Goal: Task Accomplishment & Management: Manage account settings

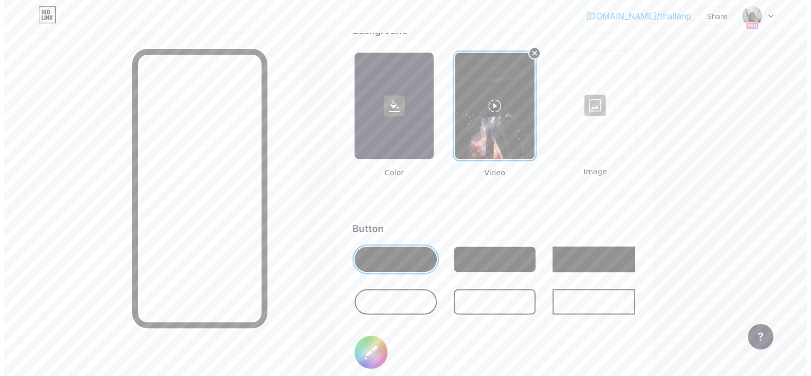
scroll to position [1324, 0]
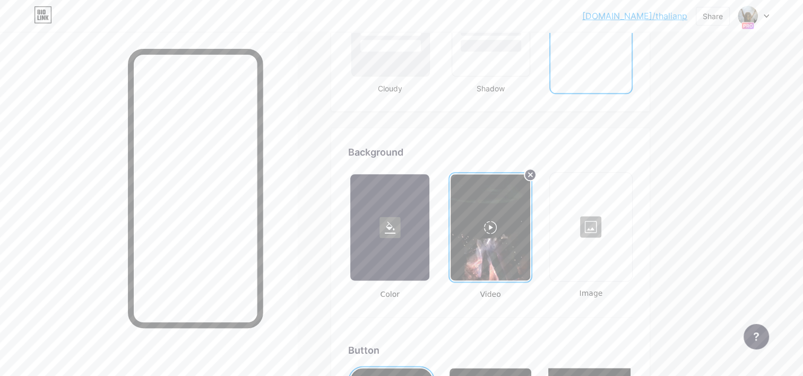
click at [496, 229] on div at bounding box center [490, 227] width 79 height 106
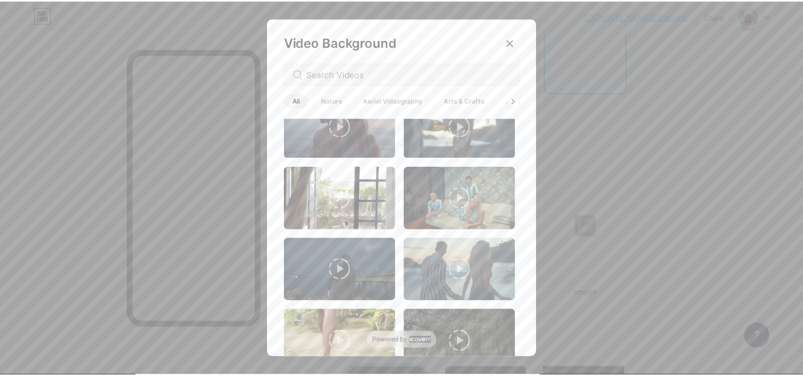
scroll to position [1535, 0]
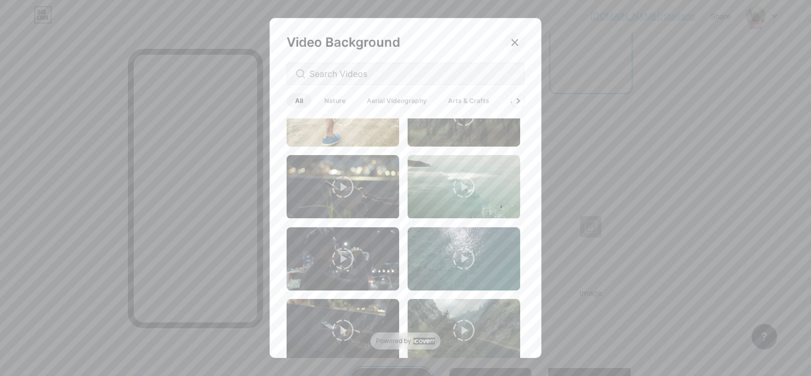
click at [518, 38] on icon at bounding box center [515, 42] width 8 height 8
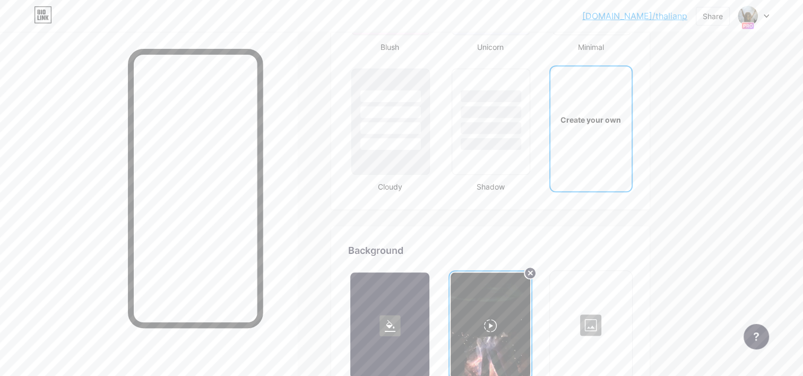
scroll to position [1182, 0]
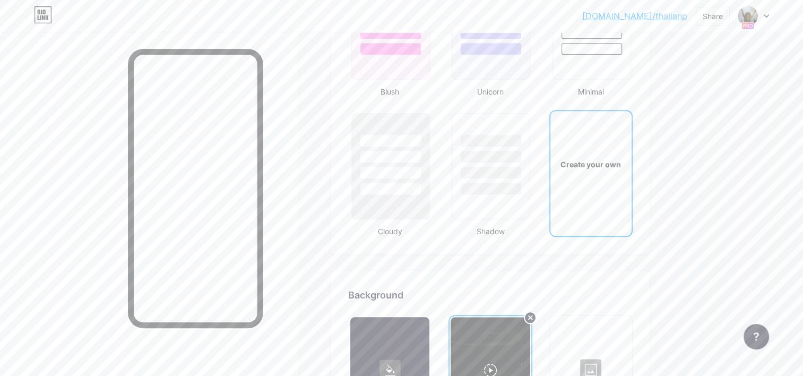
click at [579, 163] on div "Create your own" at bounding box center [591, 164] width 78 height 11
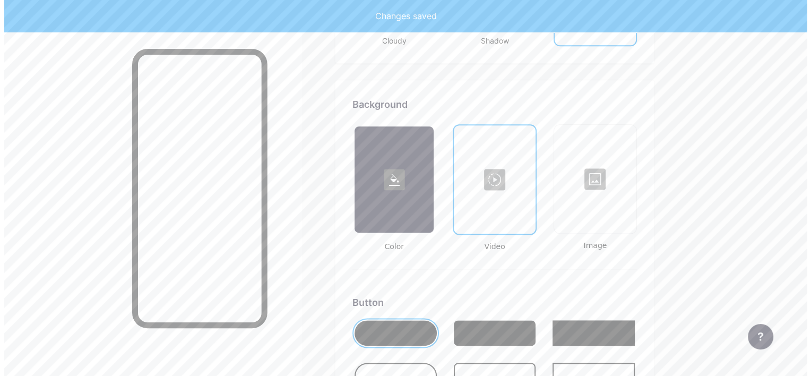
scroll to position [1406, 0]
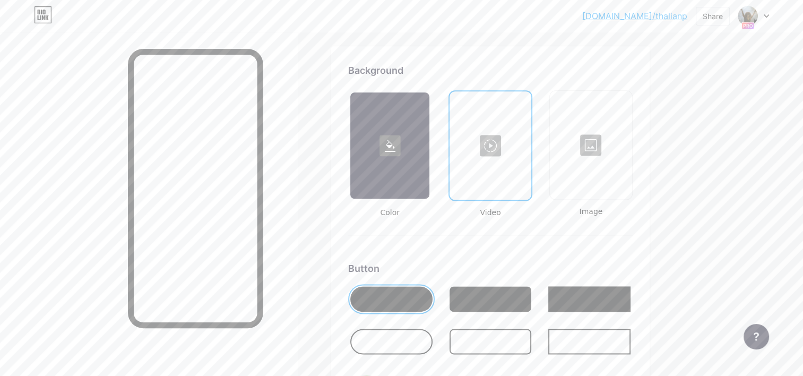
click at [480, 163] on div at bounding box center [490, 145] width 79 height 106
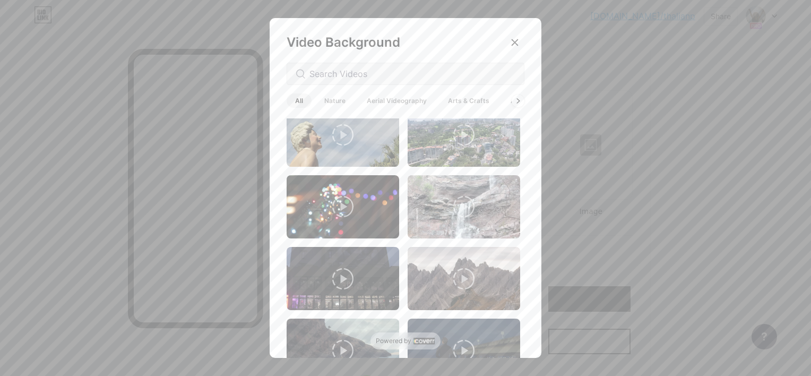
scroll to position [0, 0]
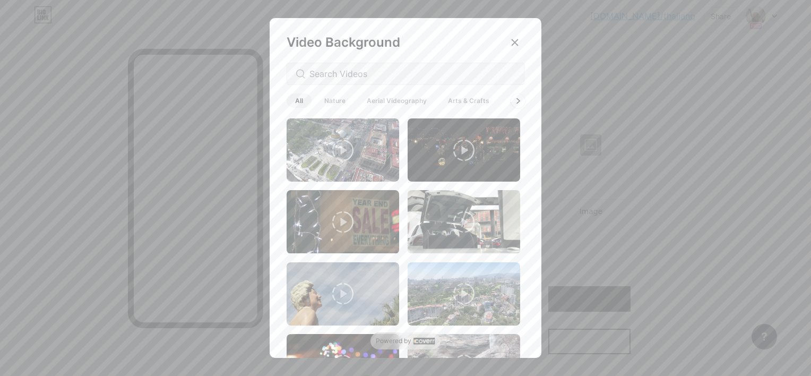
click at [520, 99] on div at bounding box center [518, 100] width 14 height 14
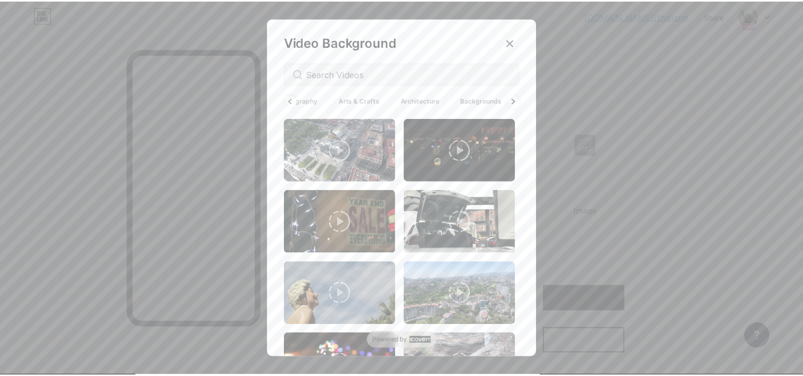
scroll to position [0, 142]
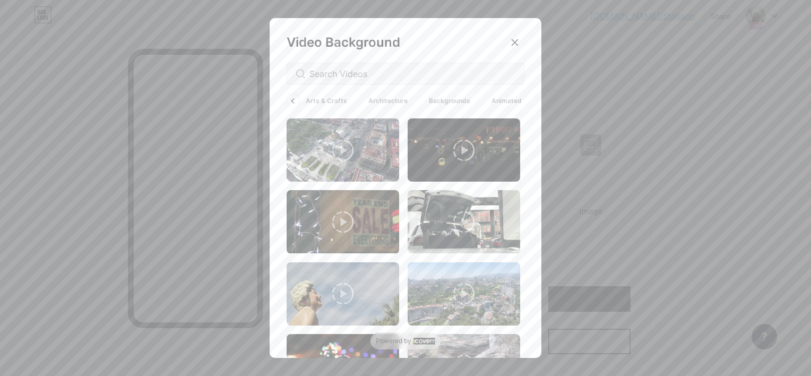
click at [450, 97] on span "Backgrounds" at bounding box center [450, 100] width 58 height 14
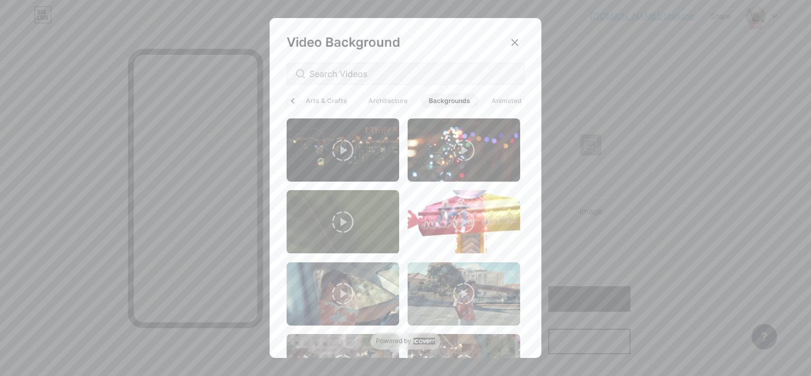
click at [524, 101] on span "Animated" at bounding box center [506, 100] width 47 height 14
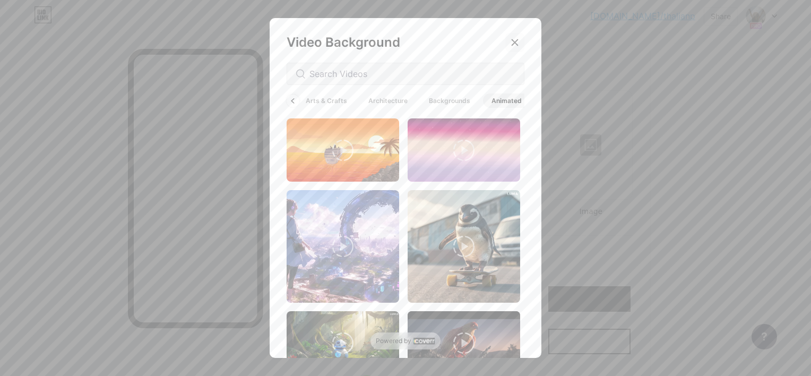
click at [513, 42] on icon at bounding box center [515, 42] width 8 height 8
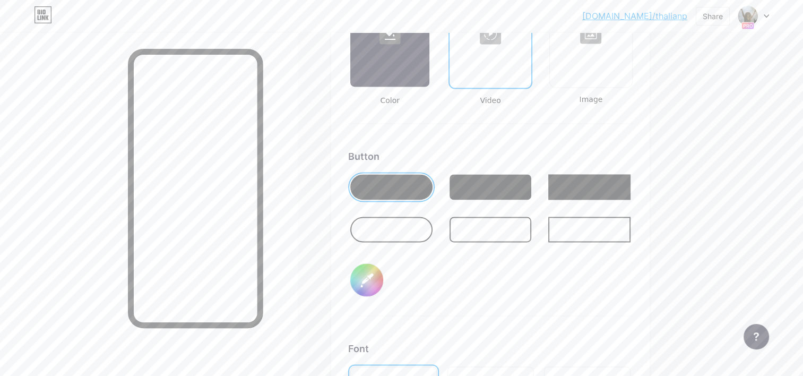
scroll to position [1510, 0]
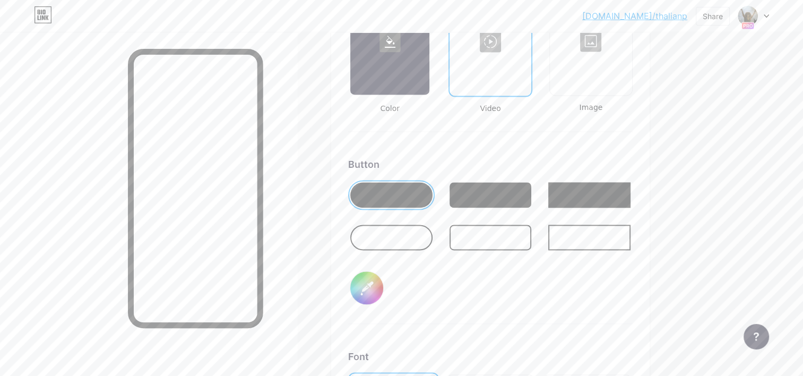
click at [380, 58] on div at bounding box center [389, 41] width 79 height 106
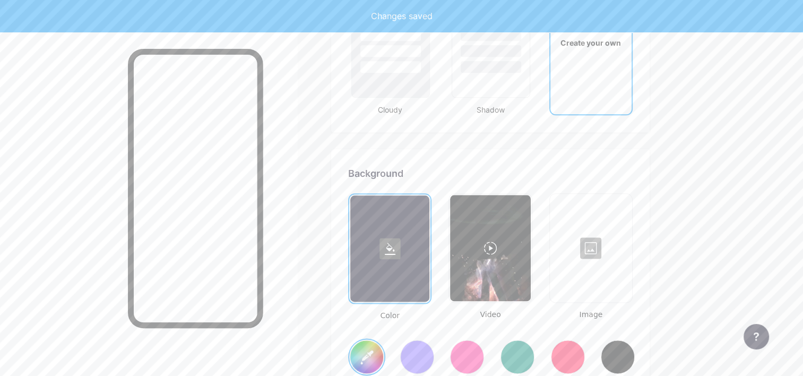
type input "#ffffff"
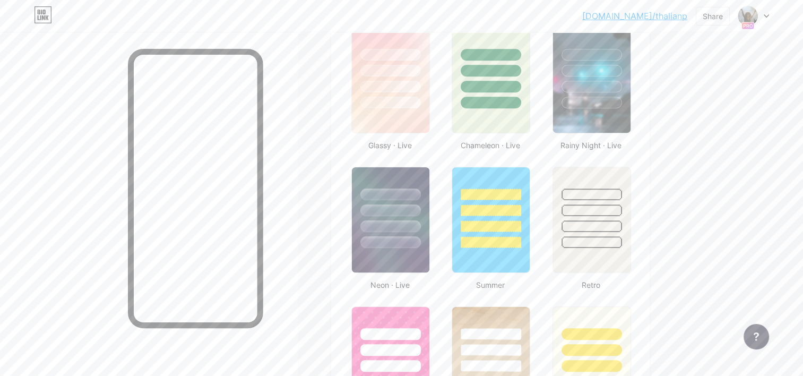
scroll to position [569, 0]
click at [401, 191] on div at bounding box center [391, 194] width 62 height 12
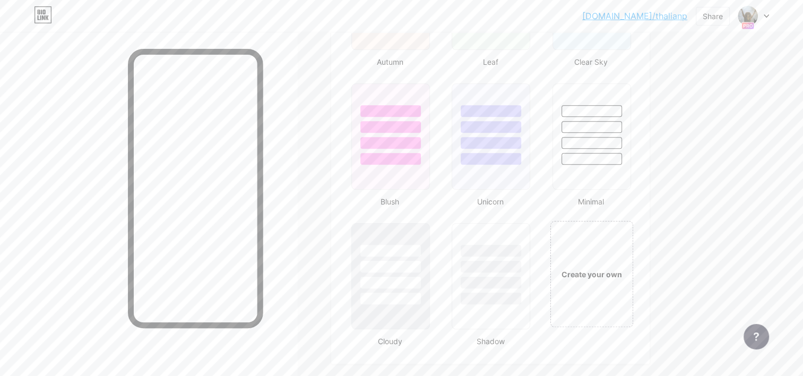
scroll to position [1229, 0]
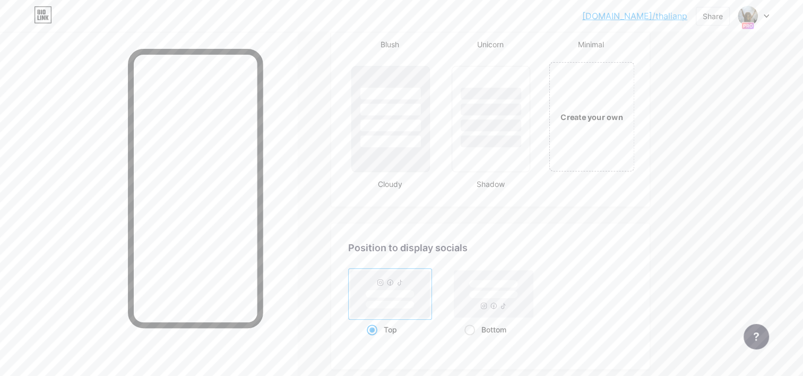
click at [571, 140] on div "Create your own" at bounding box center [591, 116] width 85 height 109
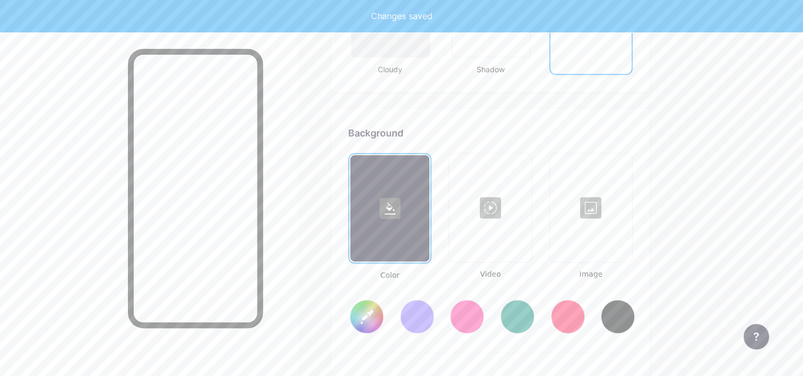
scroll to position [1406, 0]
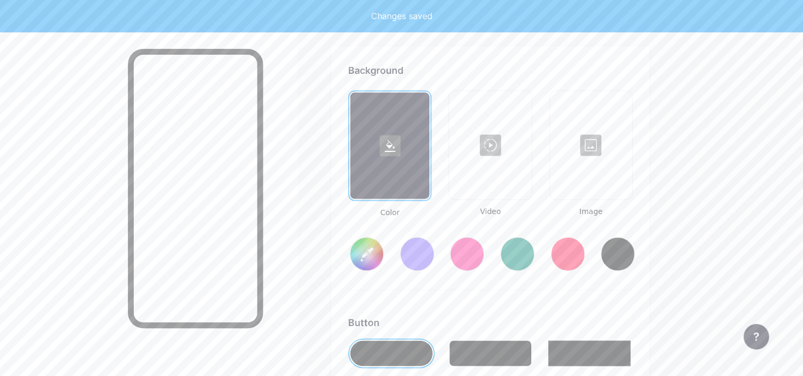
type input "#ffffff"
type input "#000000"
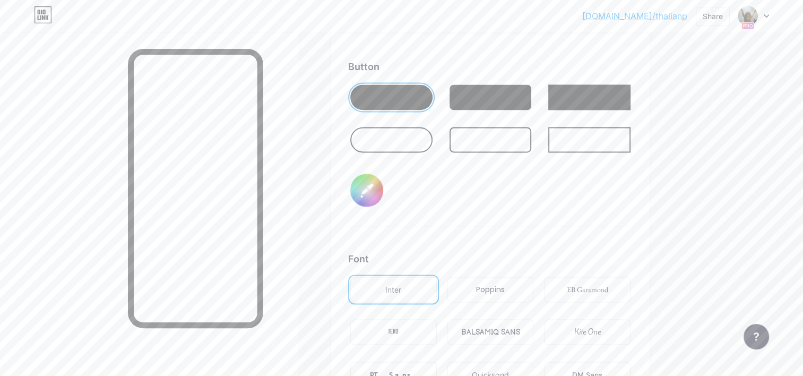
scroll to position [1713, 0]
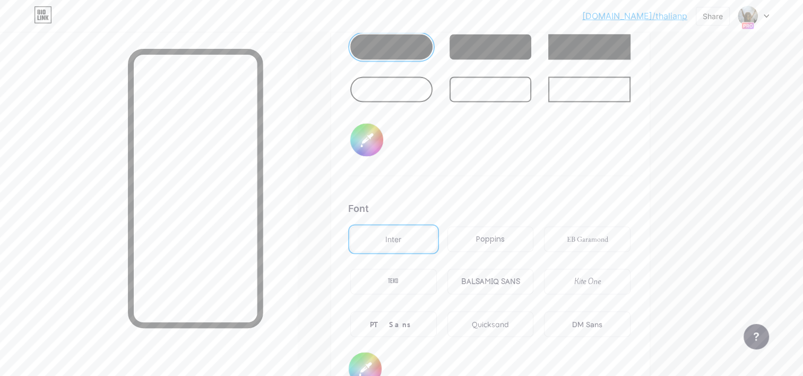
click at [568, 271] on div "Kite One" at bounding box center [587, 281] width 87 height 25
click at [500, 321] on div "Quicksand" at bounding box center [490, 324] width 37 height 11
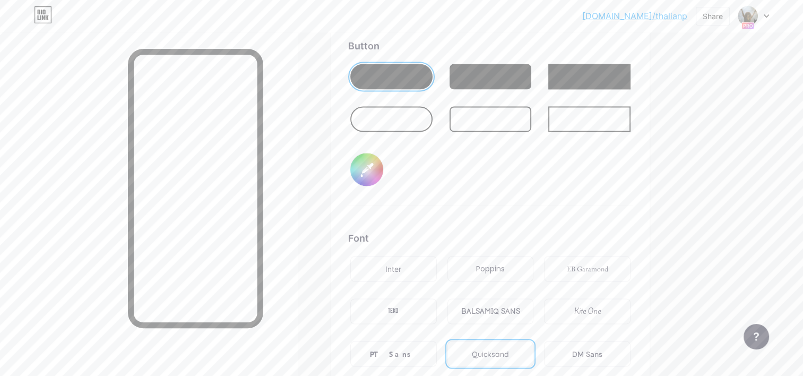
scroll to position [1678, 0]
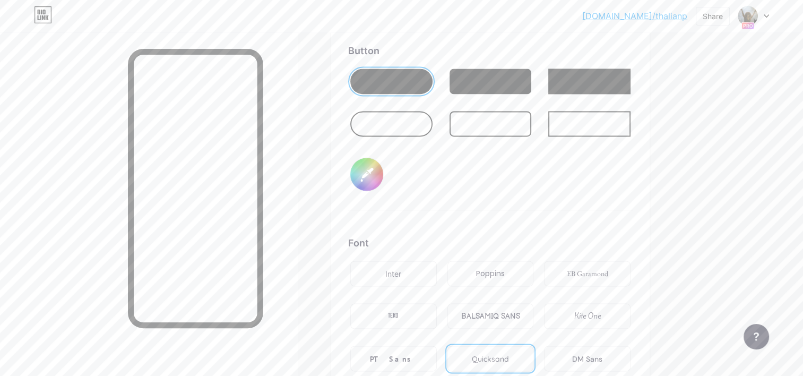
click at [478, 315] on div "BALSAMIQ SANS" at bounding box center [490, 316] width 59 height 11
click at [422, 361] on div "PT Sans" at bounding box center [393, 358] width 87 height 25
click at [403, 309] on div "TEKO" at bounding box center [393, 315] width 87 height 25
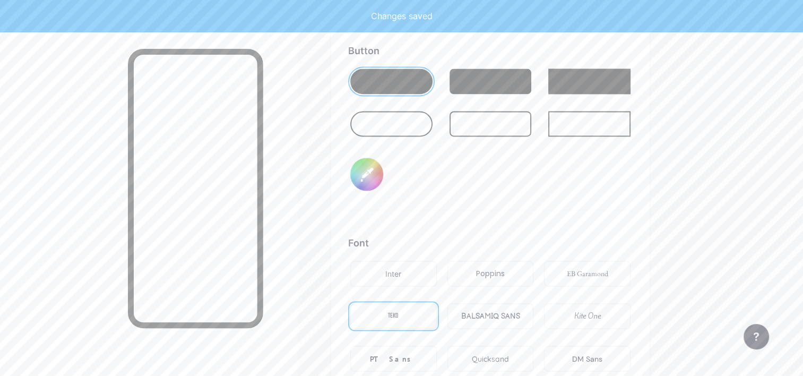
type input "#ffffff"
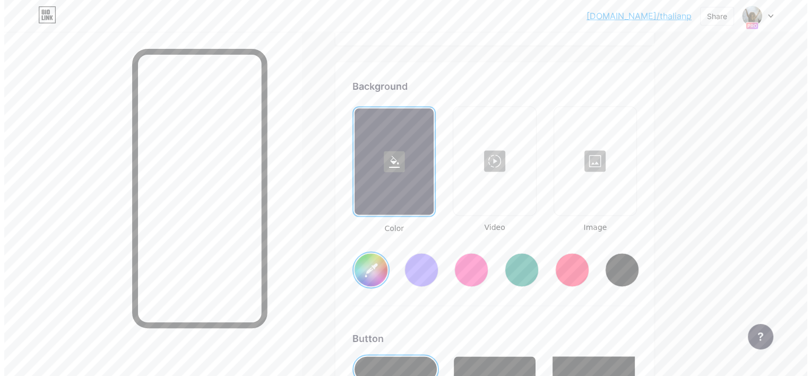
scroll to position [1390, 0]
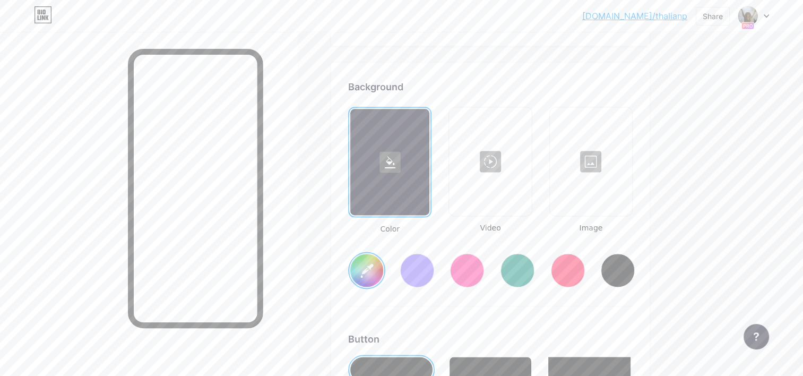
click at [516, 166] on div at bounding box center [490, 161] width 80 height 106
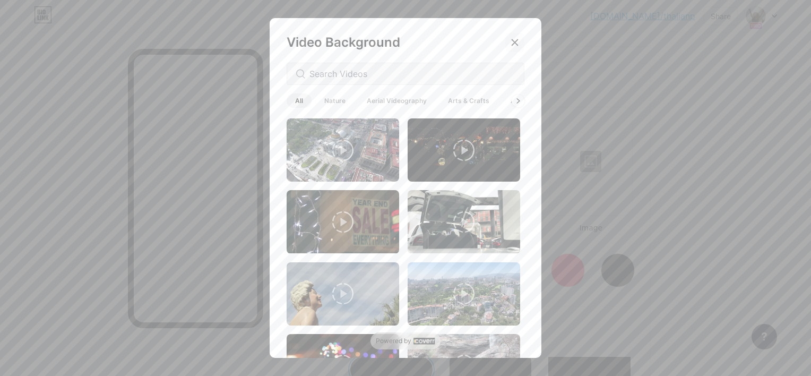
click at [516, 44] on icon at bounding box center [515, 42] width 8 height 8
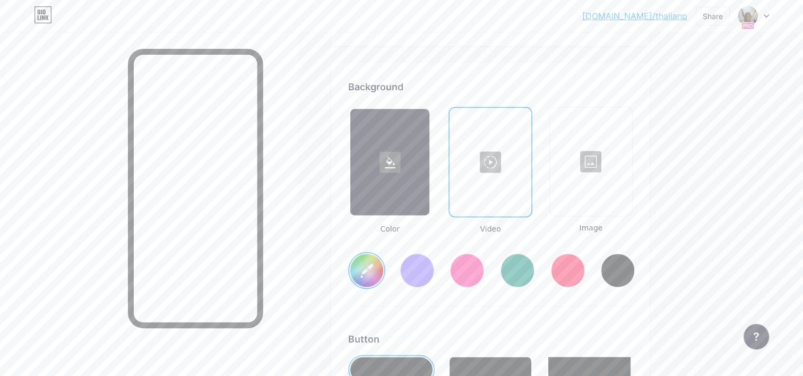
click at [487, 156] on div at bounding box center [490, 162] width 79 height 106
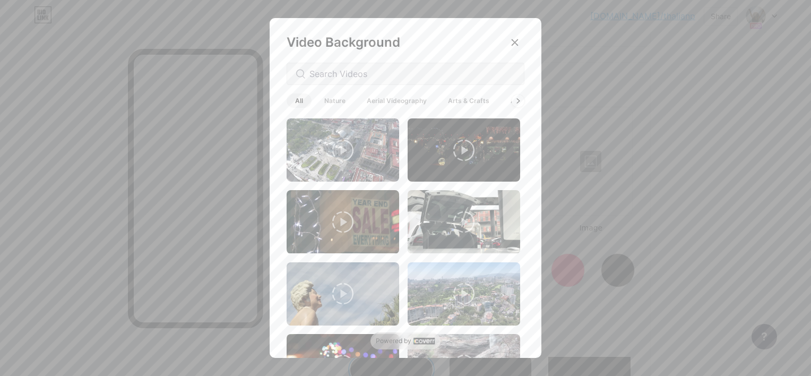
click at [331, 99] on span "Nature" at bounding box center [335, 100] width 38 height 14
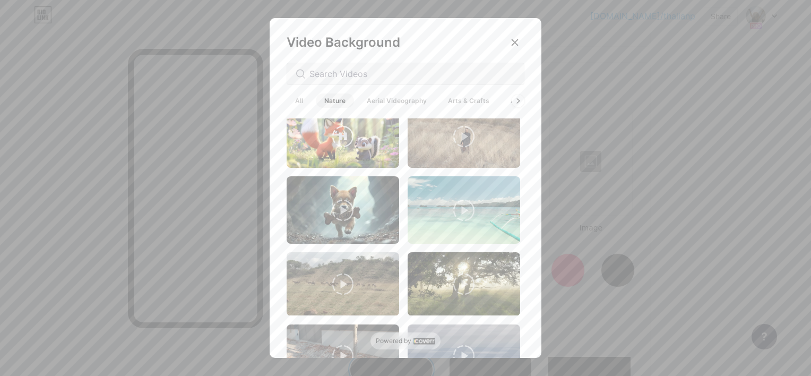
scroll to position [8, 0]
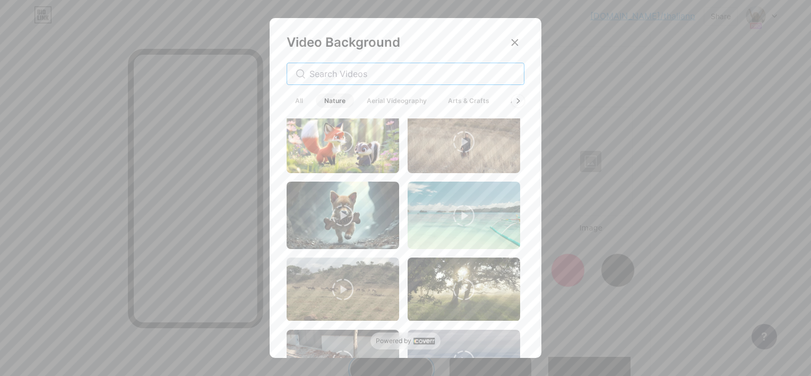
click at [359, 70] on input "text" at bounding box center [413, 73] width 206 height 13
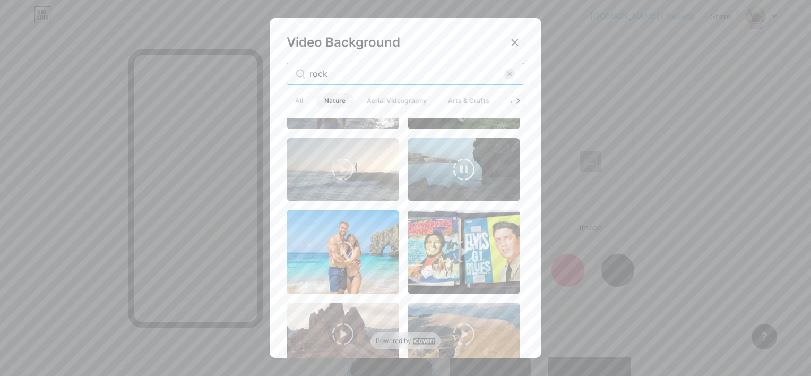
scroll to position [1563, 0]
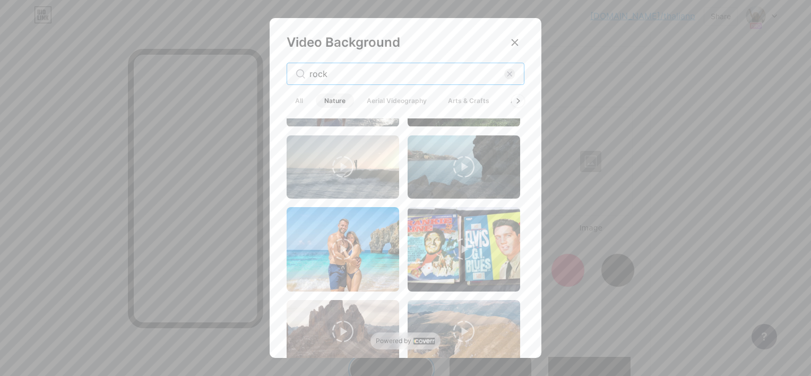
type input "rock"
drag, startPoint x: 350, startPoint y: 66, endPoint x: 336, endPoint y: 69, distance: 14.7
click at [348, 66] on div "rock" at bounding box center [406, 74] width 238 height 22
click at [336, 76] on input "rock" at bounding box center [407, 73] width 195 height 13
click at [336, 76] on input "text" at bounding box center [413, 73] width 206 height 13
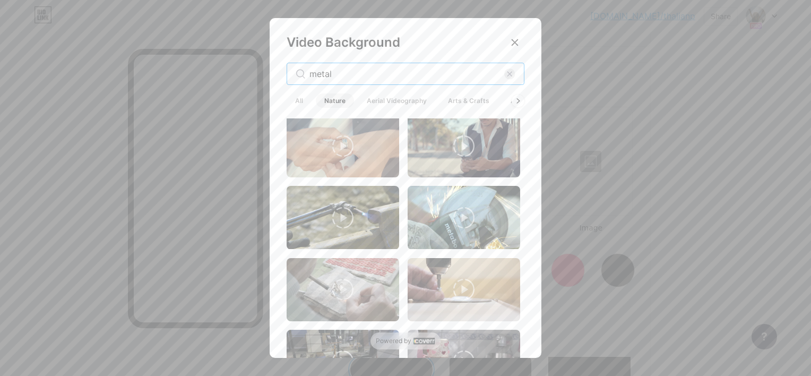
scroll to position [0, 0]
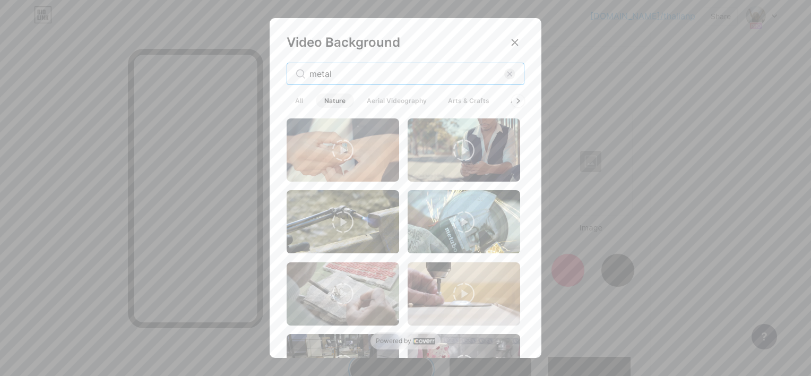
type input "metal"
click at [401, 97] on span "Aerial Videography" at bounding box center [396, 100] width 77 height 14
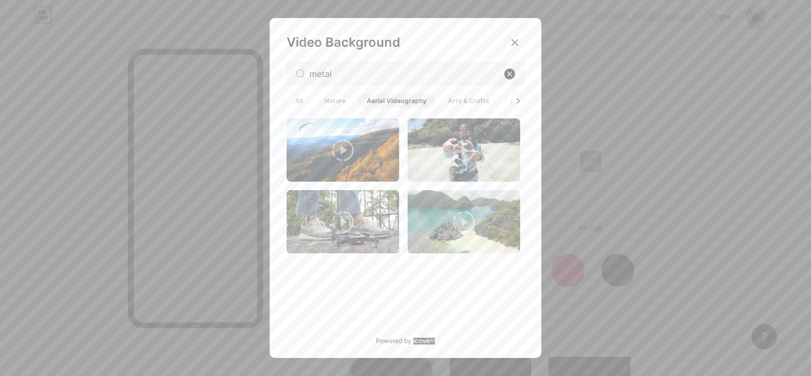
click at [508, 70] on rect at bounding box center [509, 74] width 11 height 11
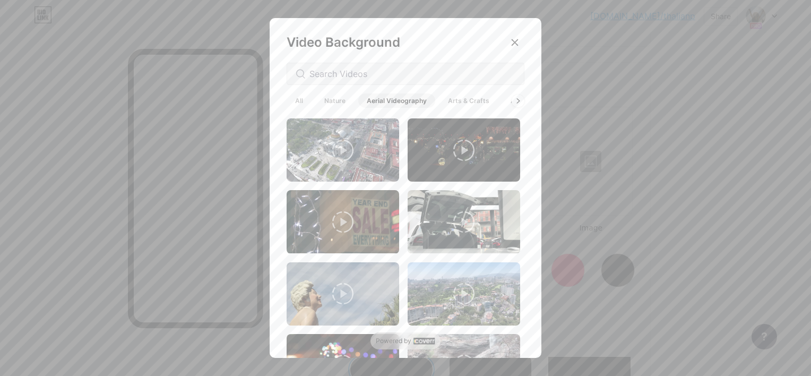
click at [300, 104] on span "All" at bounding box center [299, 100] width 25 height 14
click at [338, 71] on input "text" at bounding box center [413, 73] width 206 height 13
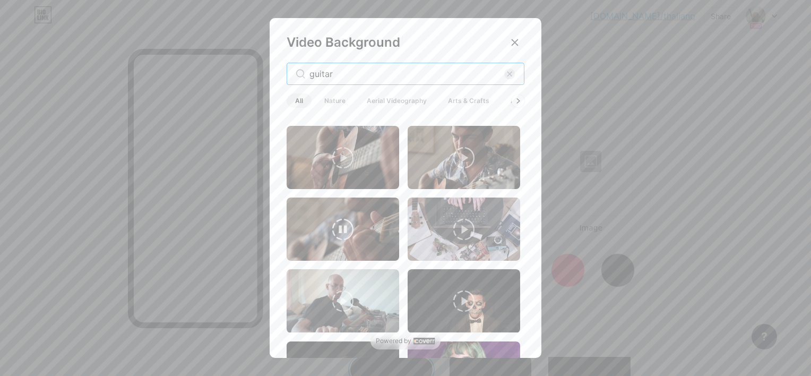
scroll to position [1533, 0]
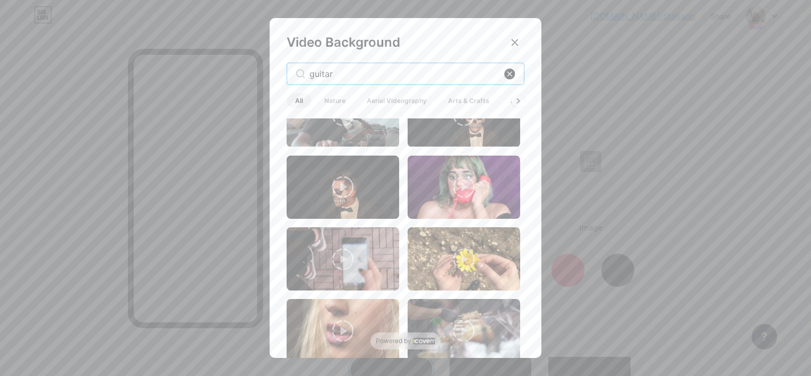
type input "guitar"
click at [513, 72] on rect at bounding box center [509, 74] width 11 height 11
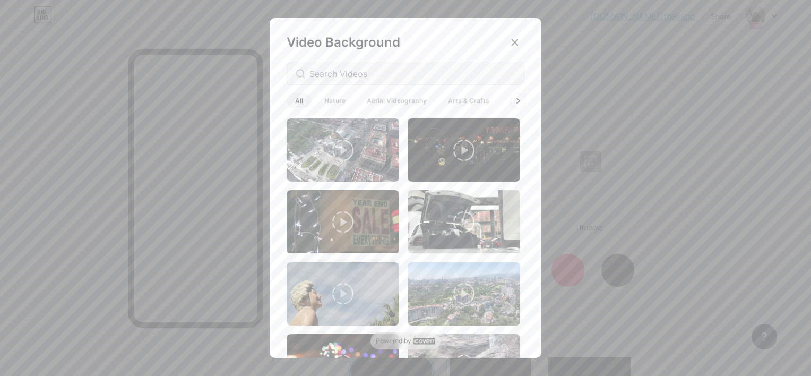
click at [518, 106] on div at bounding box center [518, 100] width 14 height 14
click at [518, 106] on span "Animated" at bounding box center [506, 100] width 47 height 14
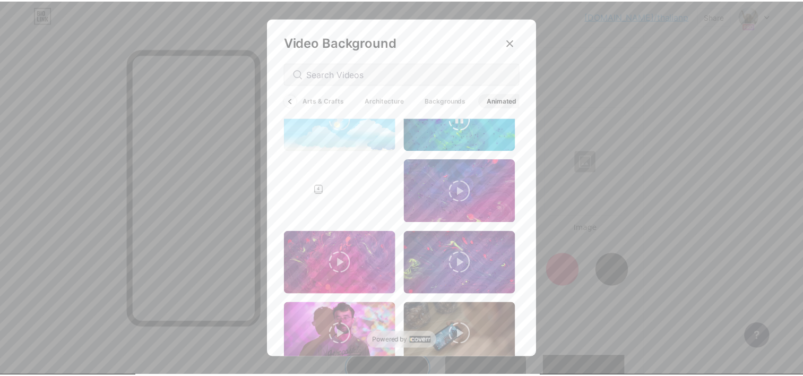
scroll to position [440, 0]
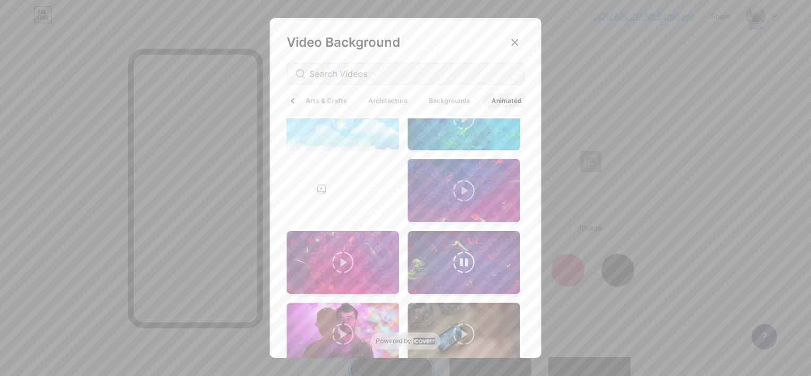
click at [428, 270] on video at bounding box center [464, 262] width 113 height 63
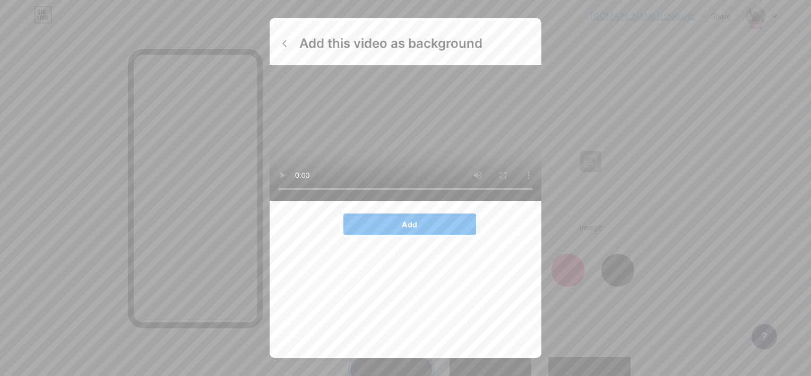
click at [395, 235] on button "Add" at bounding box center [410, 223] width 133 height 21
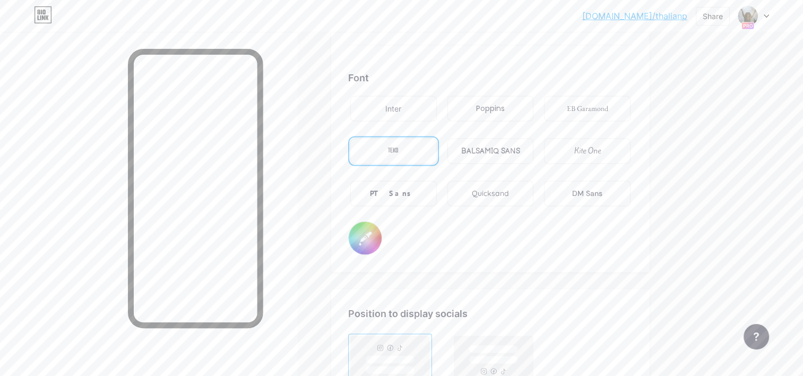
scroll to position [1794, 0]
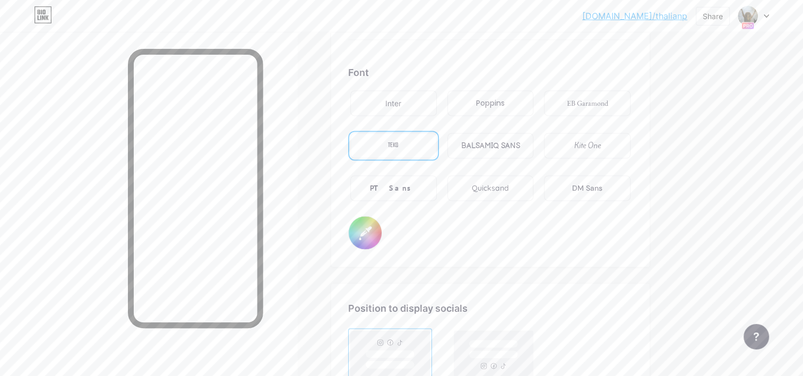
click at [361, 233] on input "#000000" at bounding box center [365, 232] width 33 height 33
type input "#f7f7f7"
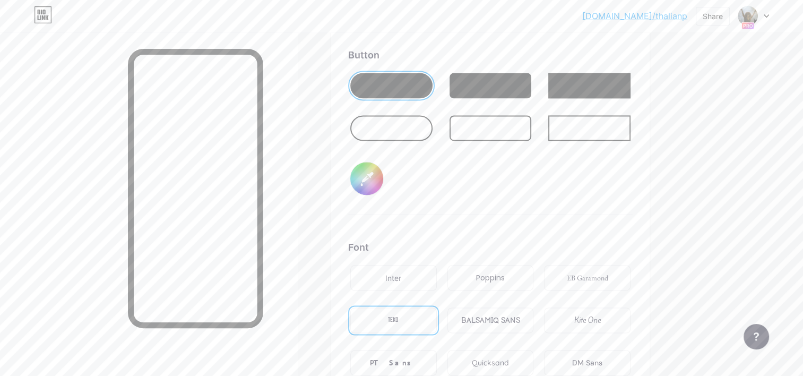
scroll to position [1603, 0]
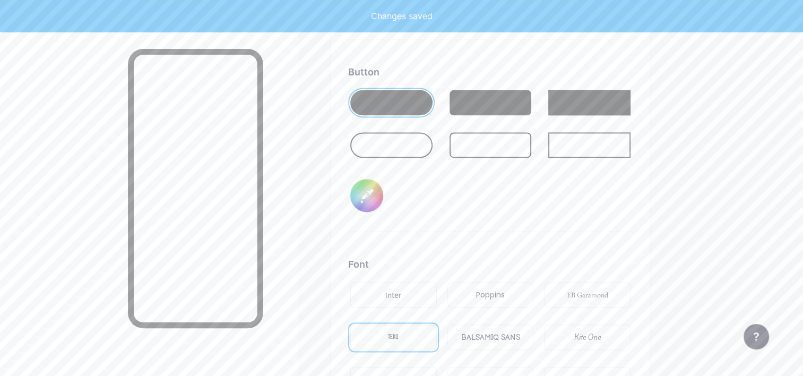
click at [370, 195] on input "#000000" at bounding box center [366, 195] width 33 height 33
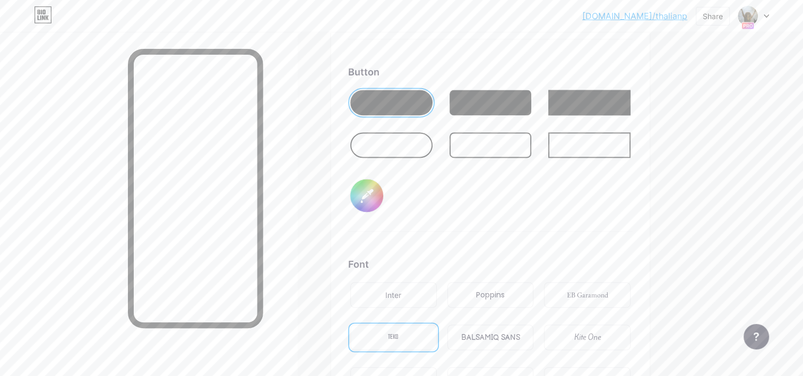
click at [540, 191] on div "Button #000000" at bounding box center [490, 148] width 285 height 167
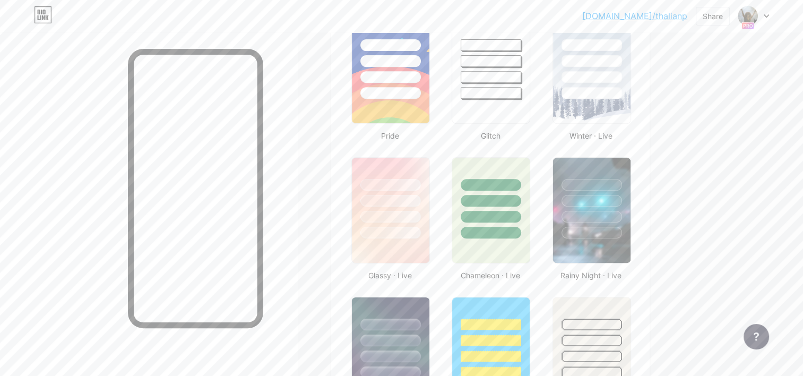
scroll to position [0, 0]
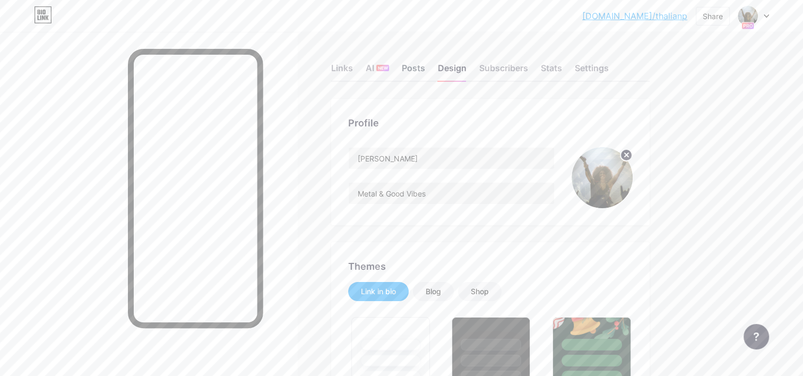
click at [421, 69] on div "Posts" at bounding box center [413, 71] width 23 height 19
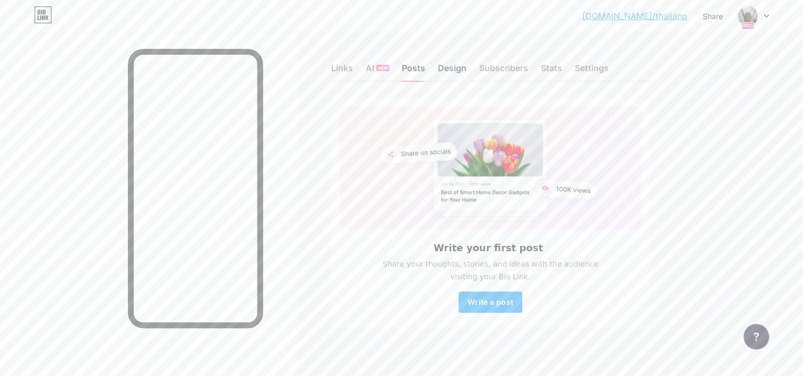
click at [461, 70] on div "Design" at bounding box center [452, 71] width 29 height 19
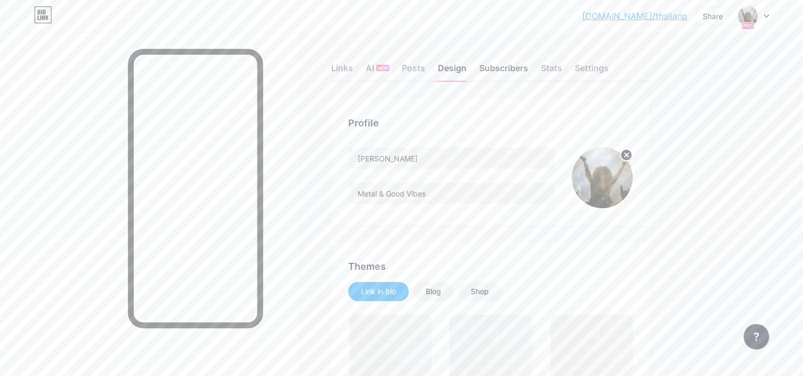
click at [493, 71] on div "Subscribers" at bounding box center [504, 71] width 49 height 19
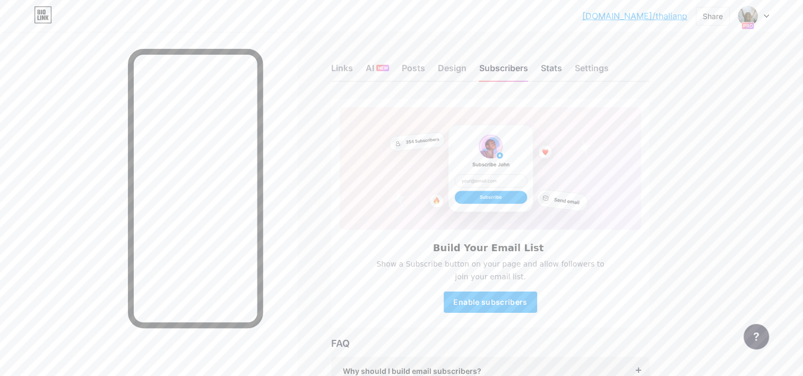
click at [554, 74] on div "Stats" at bounding box center [551, 71] width 21 height 19
click at [596, 66] on div "Settings" at bounding box center [592, 71] width 34 height 19
click at [346, 67] on div "Links" at bounding box center [342, 71] width 22 height 19
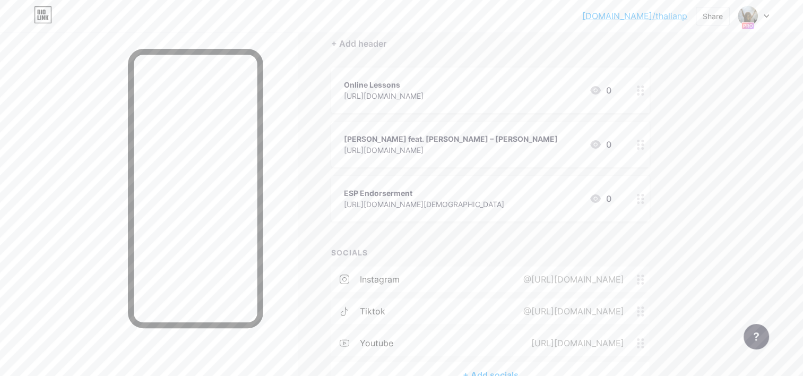
scroll to position [105, 0]
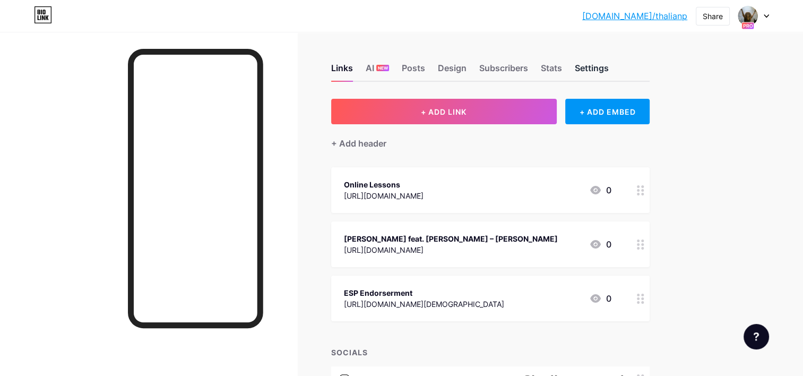
click at [583, 69] on div "Settings" at bounding box center [592, 71] width 34 height 19
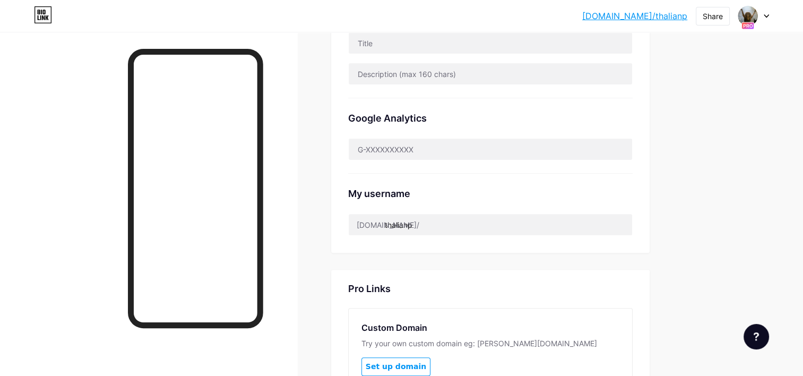
scroll to position [336, 0]
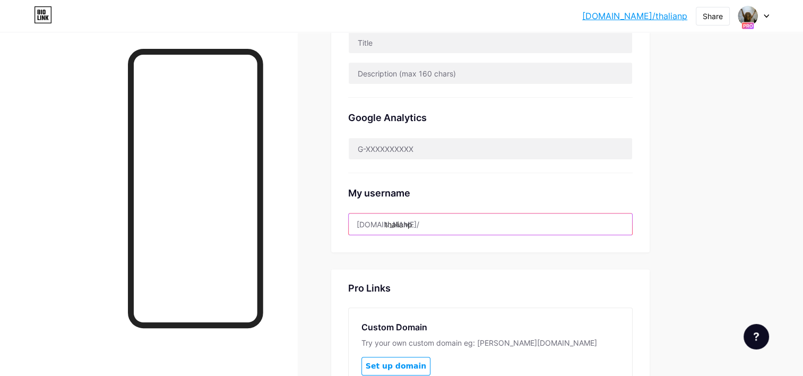
click at [425, 228] on input "thalianp" at bounding box center [491, 223] width 284 height 21
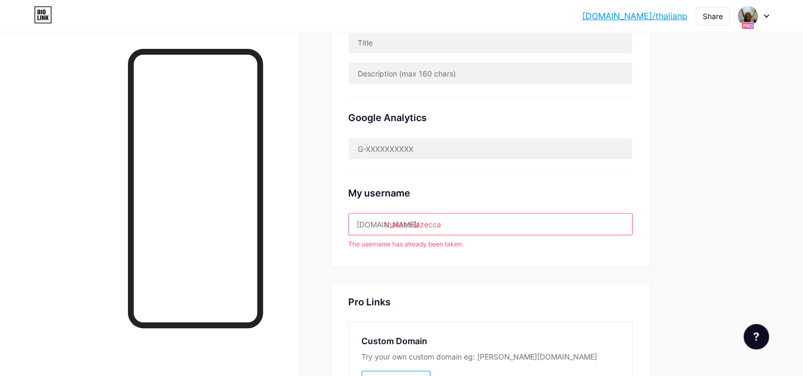
click at [695, 267] on div "bio.link/thalia... bio.link/thalianp Share Switch accounts Thalia Bellazecca bi…" at bounding box center [401, 118] width 803 height 909
click at [461, 220] on input "thaliabellazecca" at bounding box center [491, 223] width 284 height 21
click at [648, 239] on div "Preferred link This is an aesthetic choice. Both links are usable. bio.link/ th…" at bounding box center [490, 14] width 319 height 503
click at [512, 215] on input "thalia" at bounding box center [491, 223] width 284 height 21
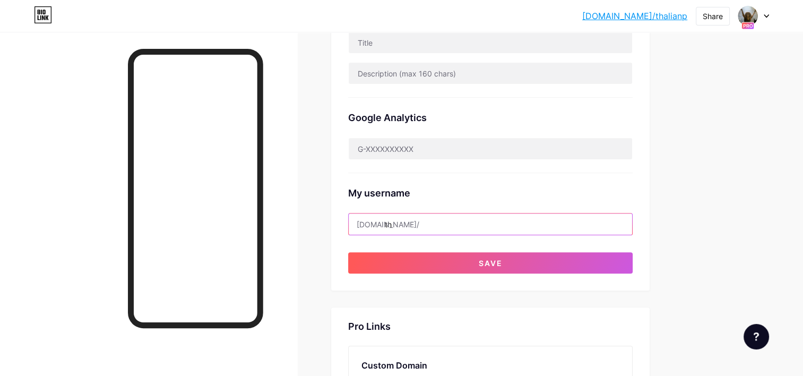
type input "t"
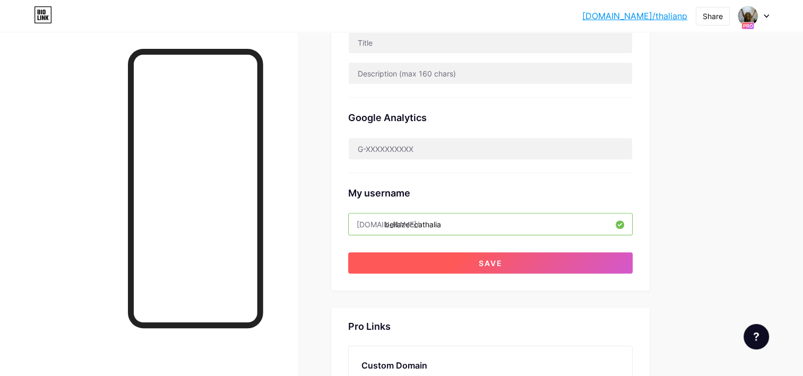
type input "bellazeccathalia"
click at [503, 256] on button "Save" at bounding box center [490, 262] width 285 height 21
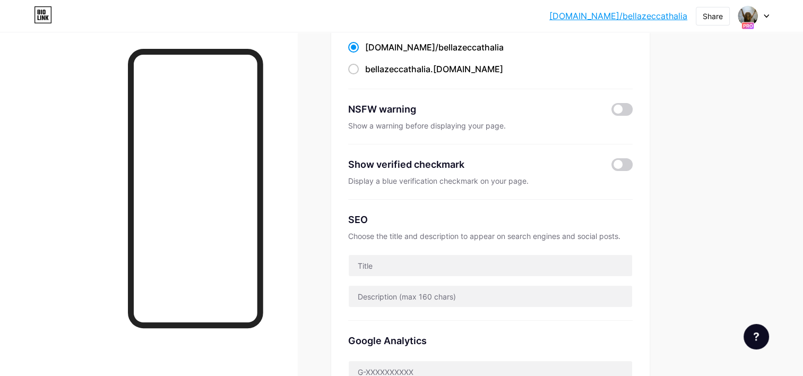
scroll to position [113, 0]
click at [618, 165] on span at bounding box center [622, 164] width 21 height 13
click at [612, 167] on input "checkbox" at bounding box center [612, 167] width 0 height 0
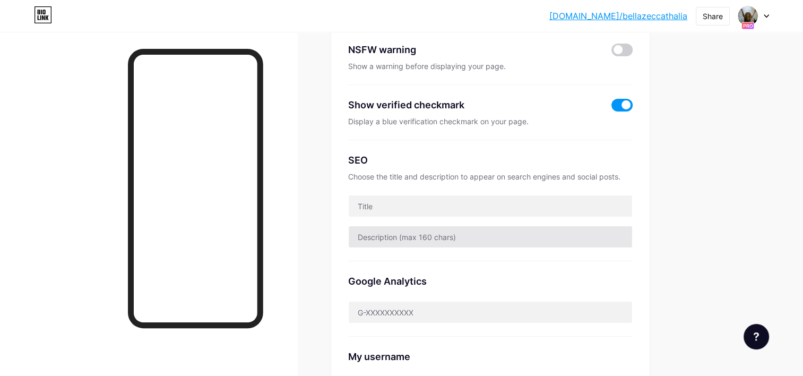
scroll to position [172, 0]
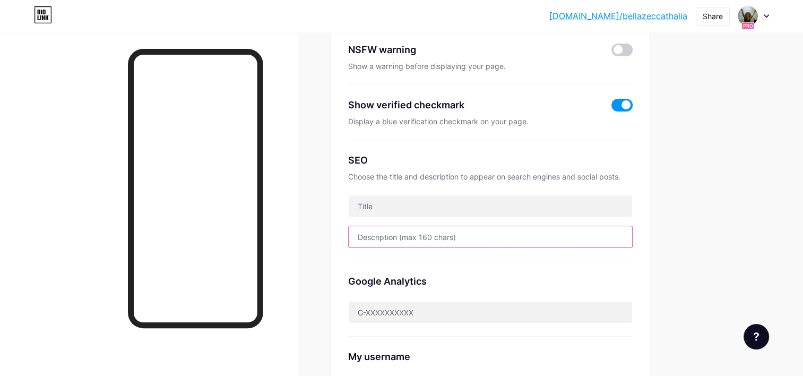
click at [529, 227] on input "text" at bounding box center [491, 236] width 284 height 21
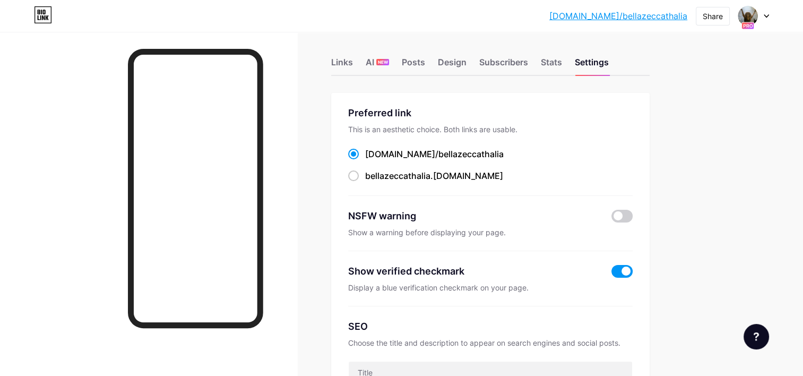
scroll to position [0, 0]
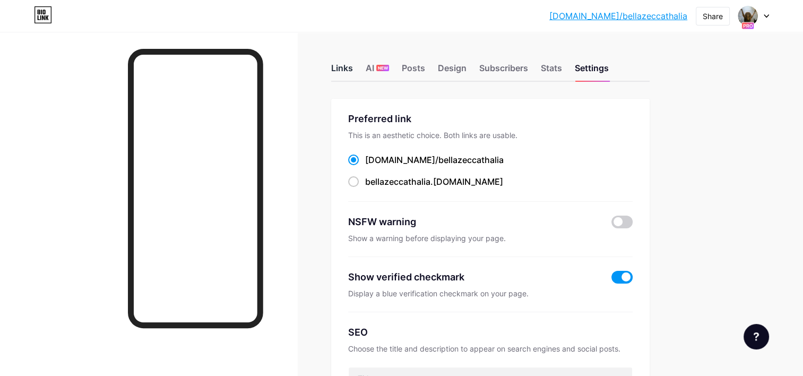
click at [345, 69] on div "Links" at bounding box center [342, 71] width 22 height 19
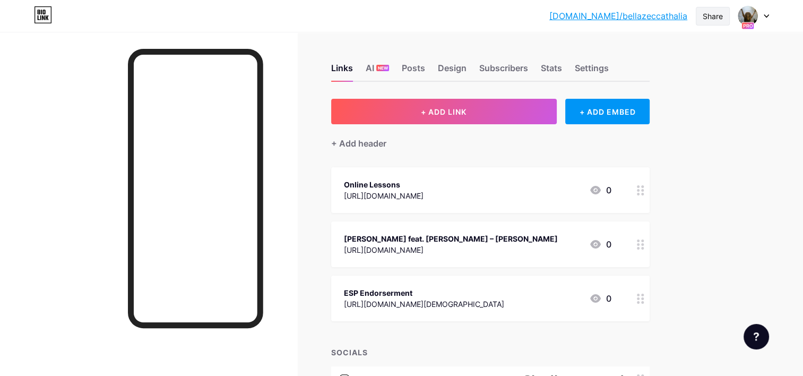
click at [705, 19] on div "Share" at bounding box center [713, 16] width 20 height 11
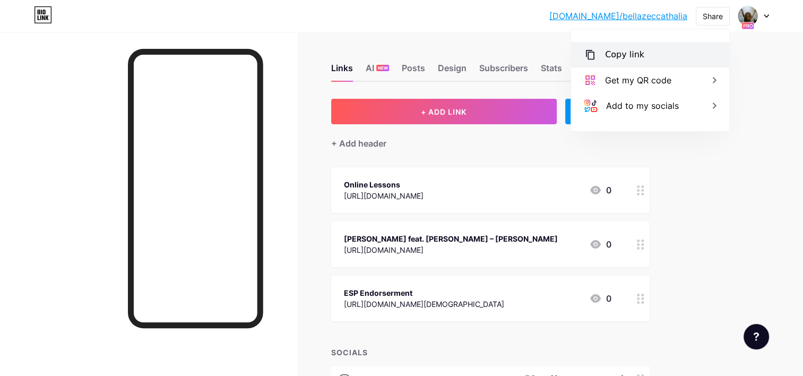
click at [630, 53] on div "Copy link" at bounding box center [624, 54] width 39 height 13
click at [742, 18] on img at bounding box center [748, 15] width 17 height 17
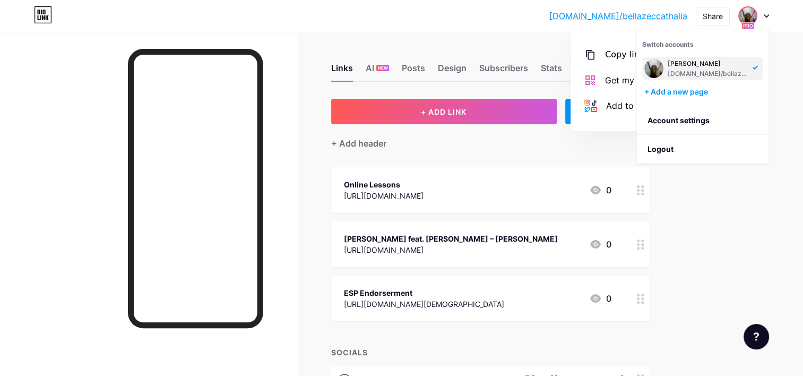
click at [709, 74] on div "bio.link/bellazeccathalia" at bounding box center [709, 74] width 82 height 8
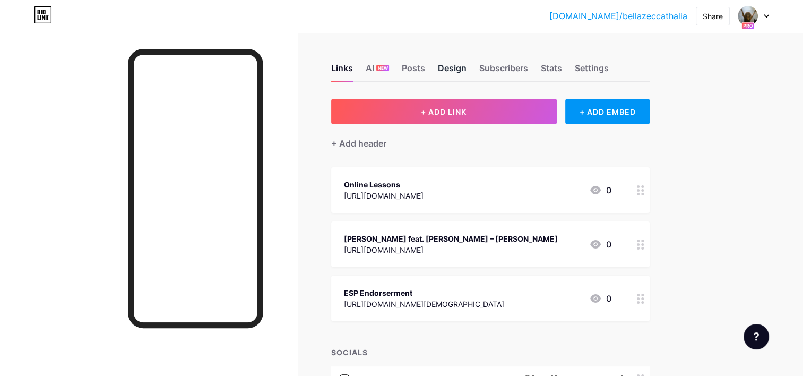
click at [447, 69] on div "Design" at bounding box center [452, 71] width 29 height 19
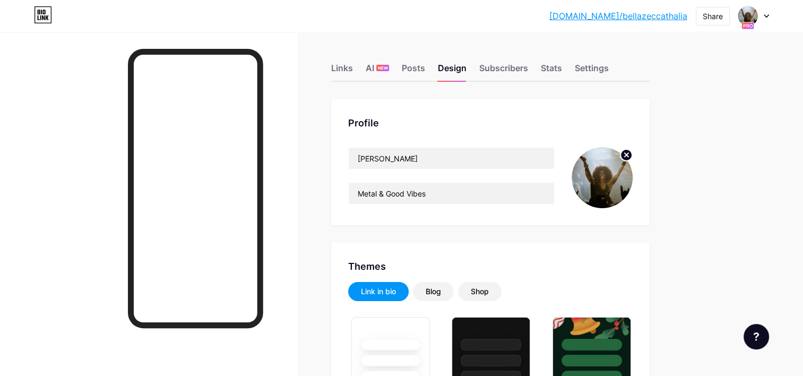
type input "#f7f7f7"
click at [630, 156] on circle at bounding box center [627, 155] width 12 height 12
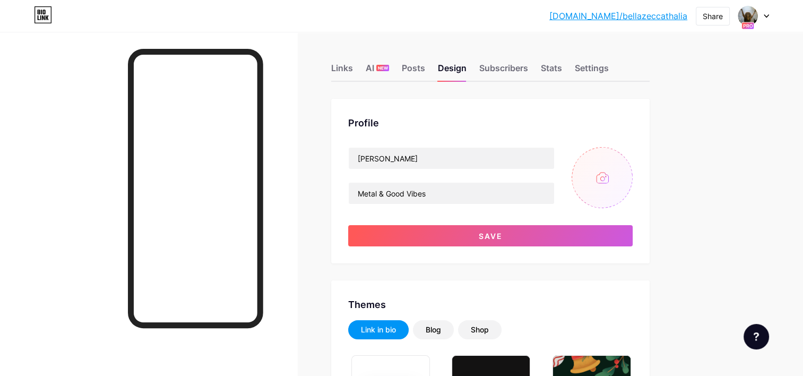
click at [594, 194] on input "file" at bounding box center [602, 177] width 61 height 61
type input "C:\fakepath\IMG_0839.jpg"
click at [627, 153] on circle at bounding box center [627, 155] width 12 height 12
click at [602, 176] on input "file" at bounding box center [602, 177] width 61 height 61
type input "C:\fakepath\att.rbphPYCwynQXNSEYxAuQGvrzqnlr9hmXRwDV1ul1tbg.JPG"
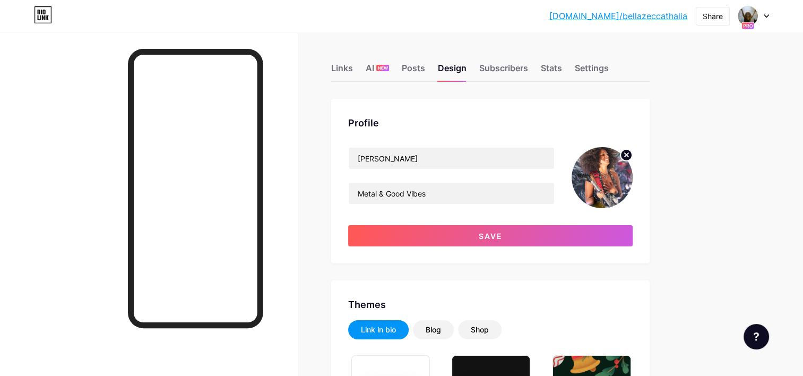
click at [624, 157] on circle at bounding box center [627, 155] width 12 height 12
click at [604, 178] on input "file" at bounding box center [602, 177] width 61 height 61
type input "C:\fakepath\2.JPG"
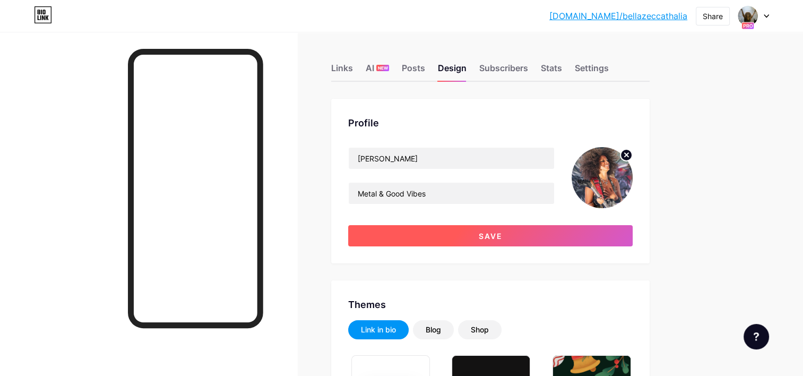
click at [449, 240] on button "Save" at bounding box center [490, 235] width 285 height 21
